Goal: Task Accomplishment & Management: Manage account settings

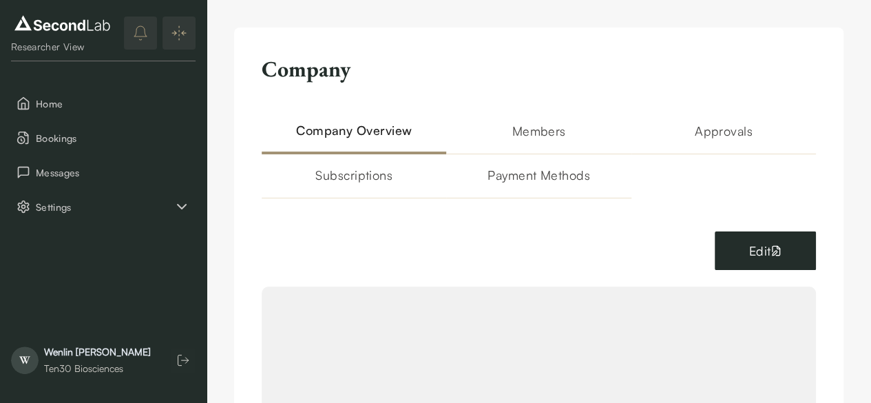
click at [749, 231] on button "Edit" at bounding box center [765, 250] width 101 height 39
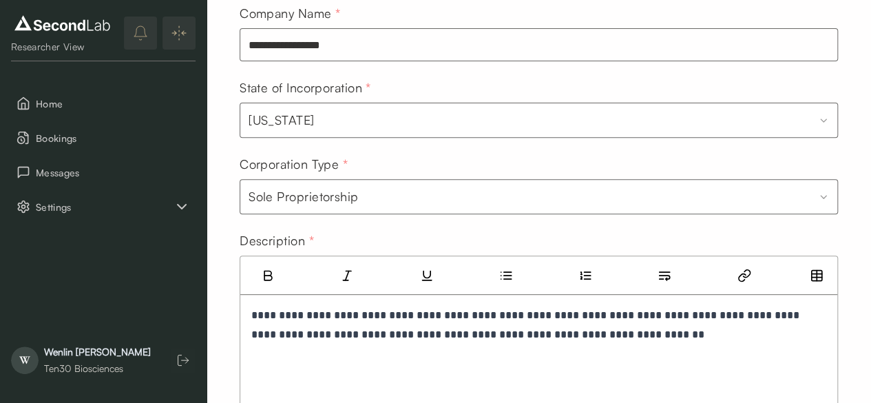
scroll to position [207, 0]
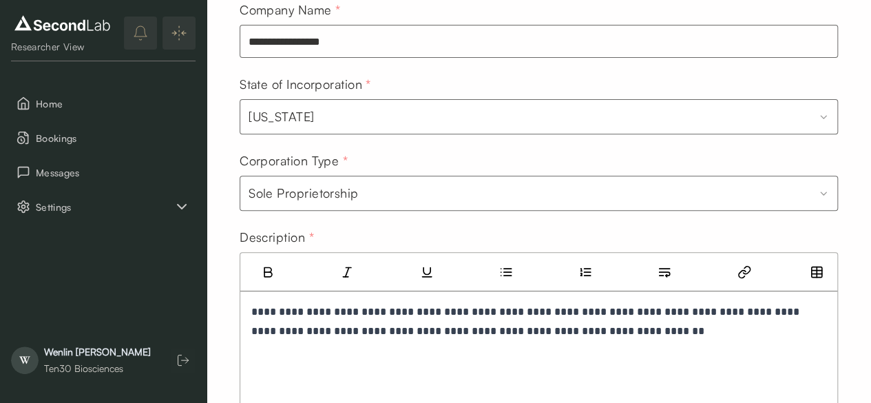
click at [816, 195] on html "**********" at bounding box center [435, 339] width 871 height 1092
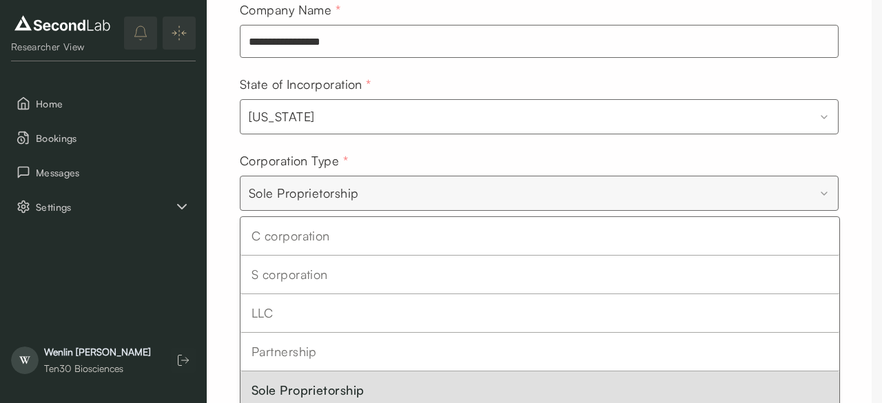
select select "***"
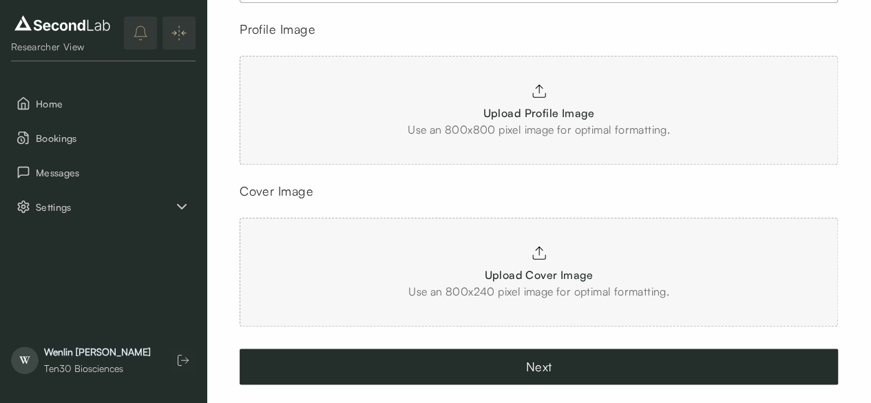
scroll to position [687, 0]
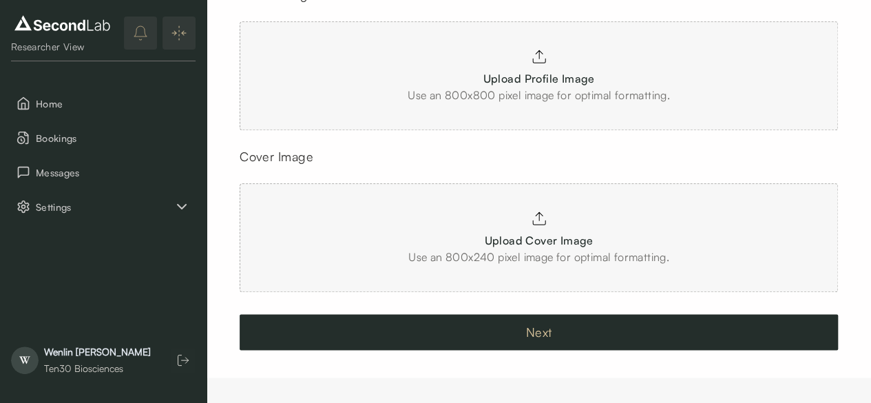
click at [539, 330] on button "Next" at bounding box center [539, 332] width 599 height 36
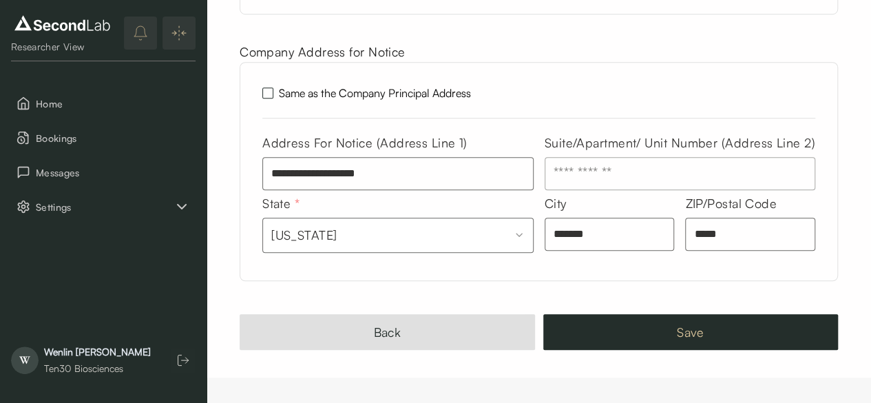
click at [749, 327] on button "Save" at bounding box center [691, 332] width 296 height 36
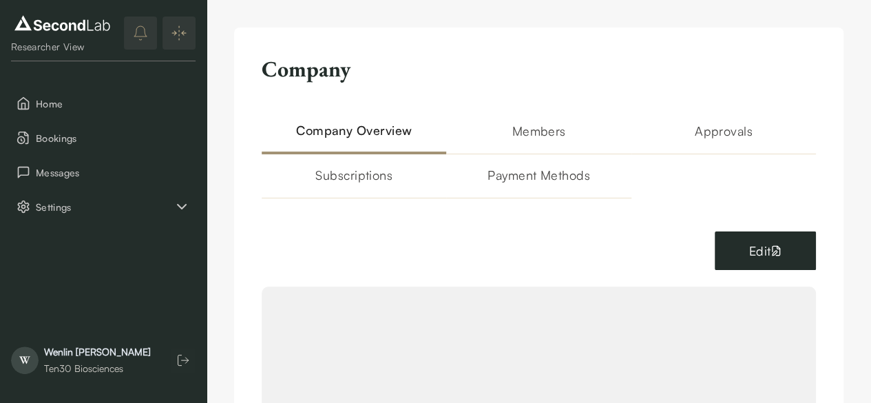
click at [742, 231] on button "Edit" at bounding box center [765, 250] width 101 height 39
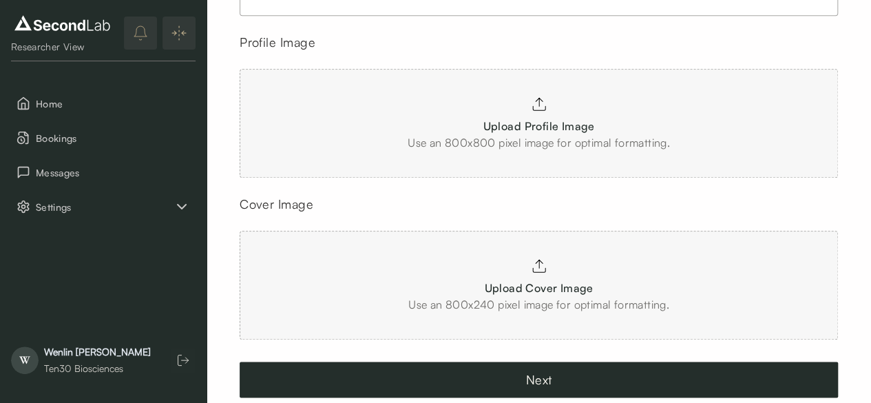
scroll to position [687, 0]
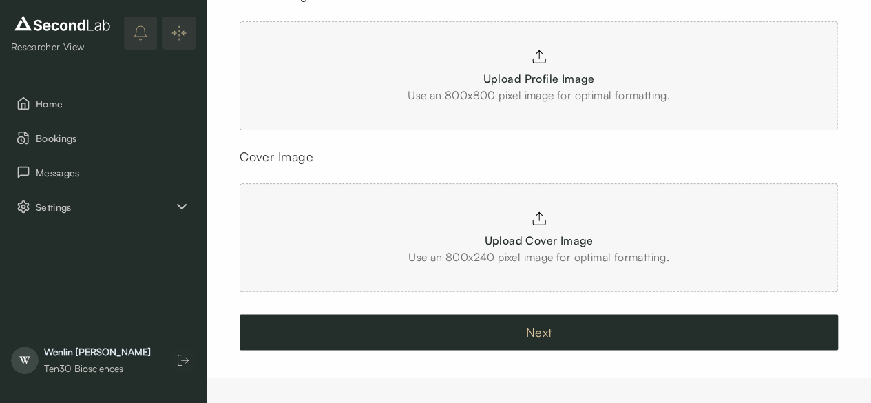
click at [568, 327] on button "Next" at bounding box center [539, 332] width 599 height 36
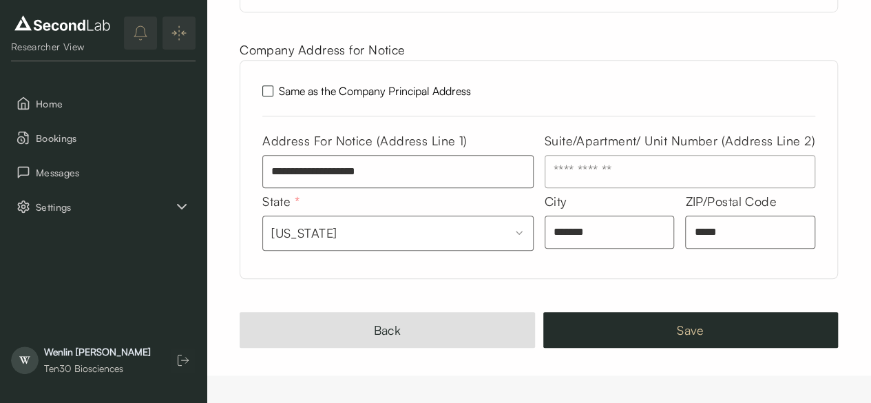
scroll to position [466, 0]
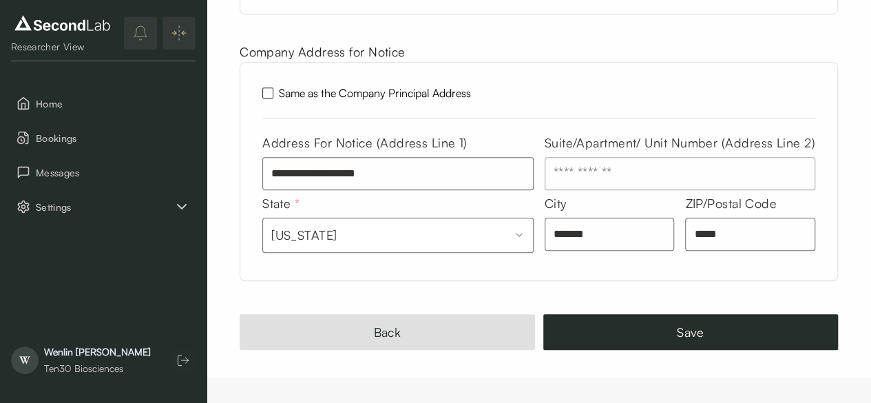
click at [645, 172] on input "text" at bounding box center [680, 173] width 271 height 33
type input "*********"
click at [272, 92] on button "Same as the Company Principal Address" at bounding box center [267, 92] width 11 height 11
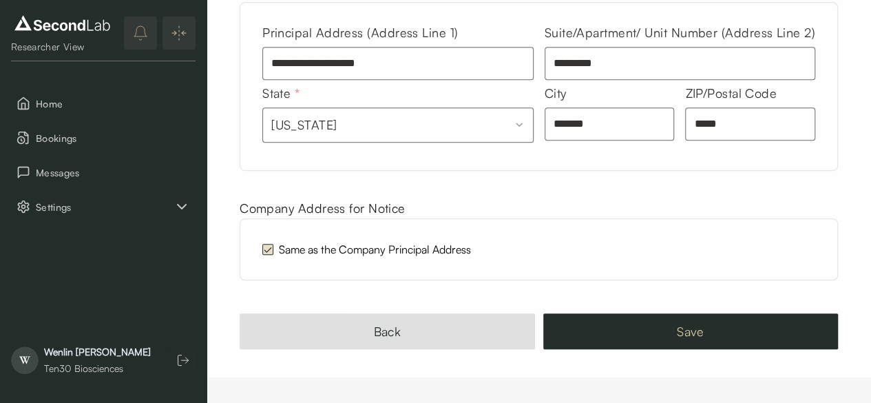
click at [694, 325] on button "Save" at bounding box center [691, 331] width 296 height 36
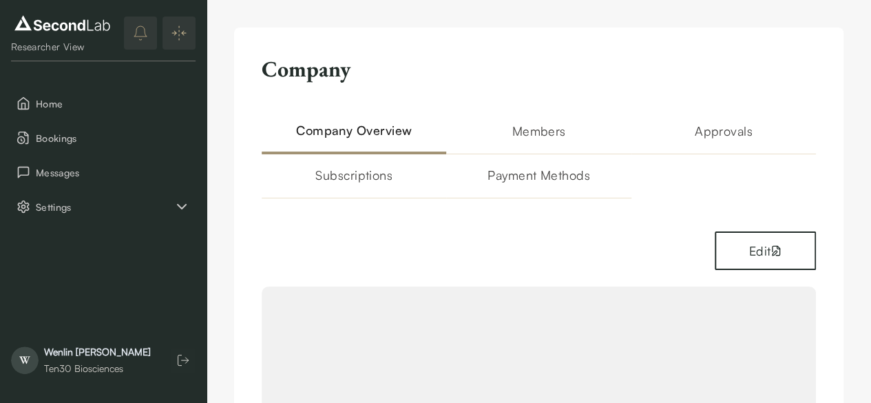
click at [446, 127] on h2 "Members" at bounding box center [538, 137] width 185 height 33
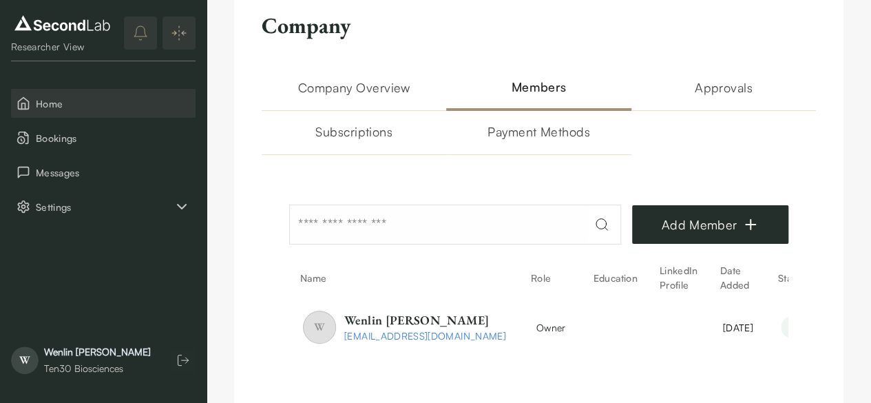
click at [49, 99] on span "Home" at bounding box center [113, 103] width 154 height 14
